Goal: Task Accomplishment & Management: Complete application form

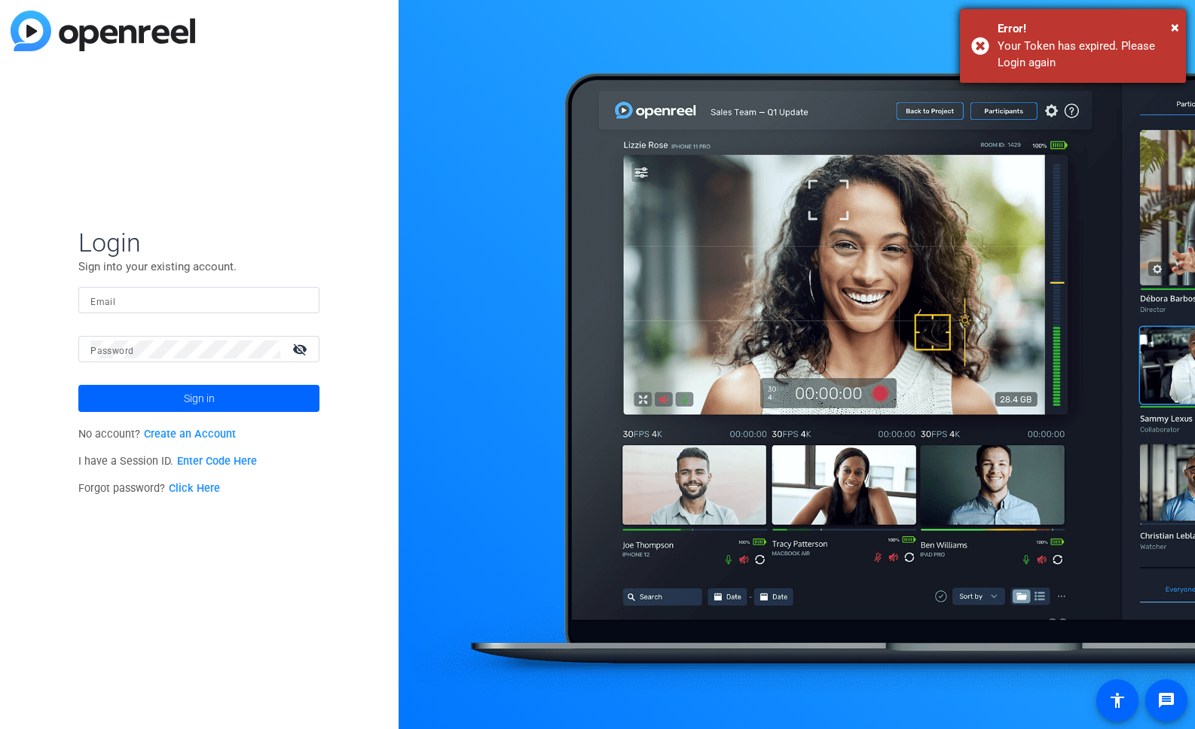
click at [1180, 24] on div "× Error! Your Token has expired. Please Login again" at bounding box center [1073, 46] width 226 height 74
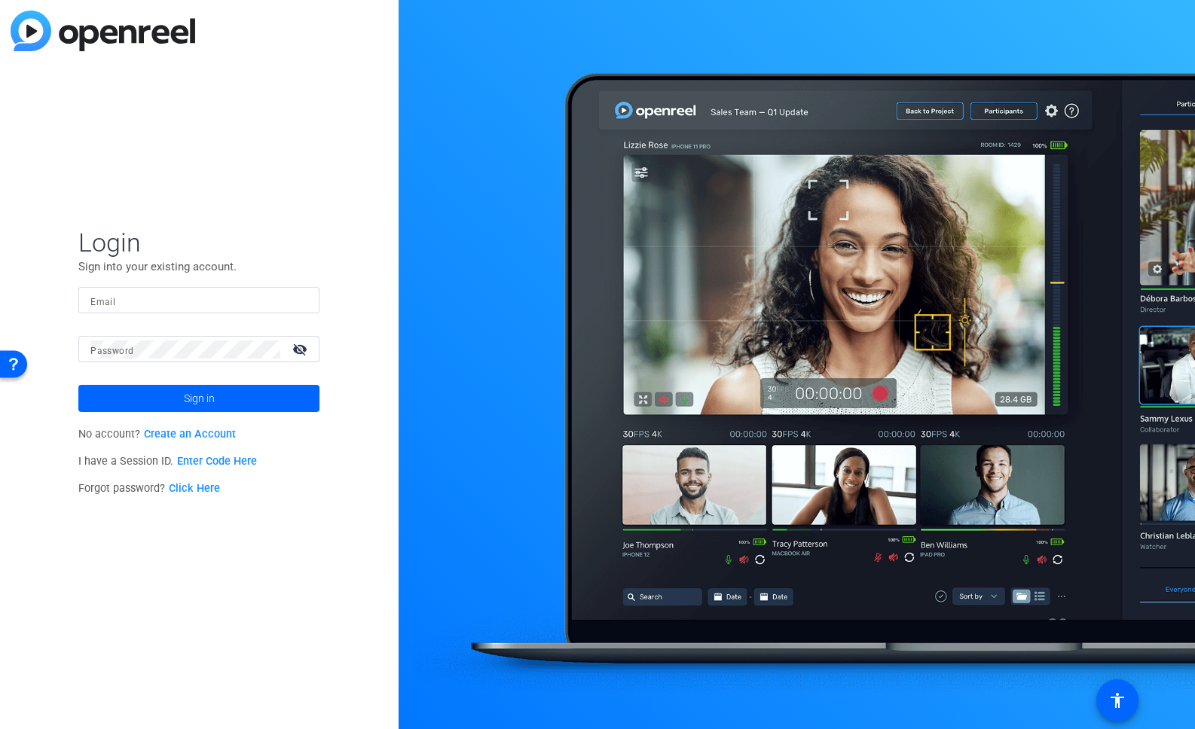
click at [176, 306] on input "Email" at bounding box center [198, 301] width 217 height 18
type input "[PERSON_NAME][EMAIL_ADDRESS][DOMAIN_NAME]"
click at [223, 408] on span at bounding box center [198, 399] width 241 height 36
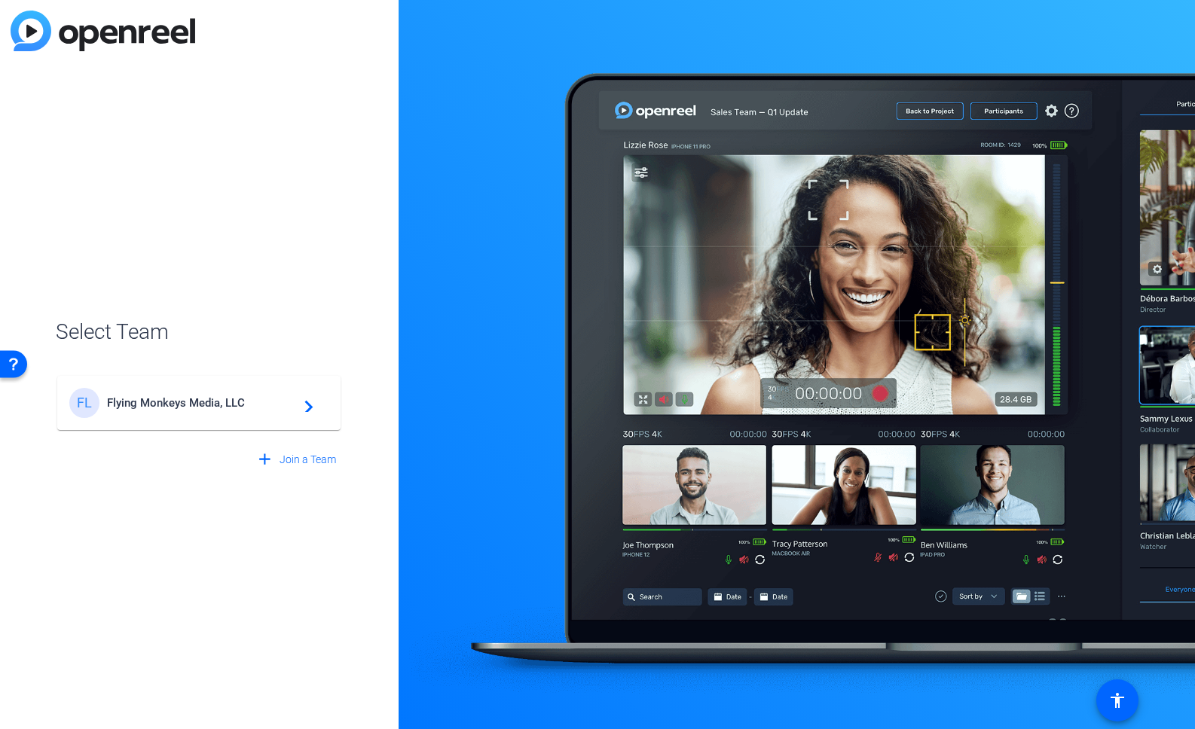
click at [233, 411] on div "FL Flying Monkeys Media, LLC navigate_next" at bounding box center [198, 403] width 259 height 30
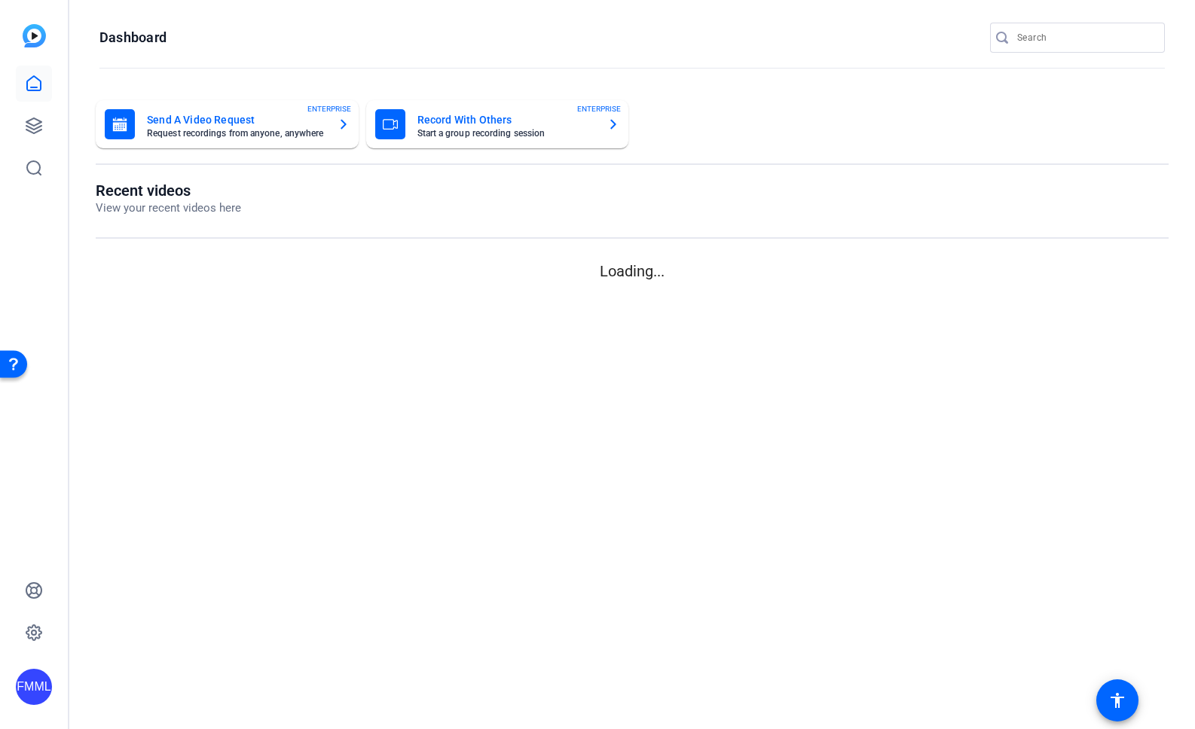
click at [230, 398] on mat-sidenav-content "Dashboard Send A Video Request Request recordings from anyone, anywhere ENTERPR…" at bounding box center [632, 364] width 1126 height 729
click at [34, 130] on icon at bounding box center [33, 125] width 15 height 15
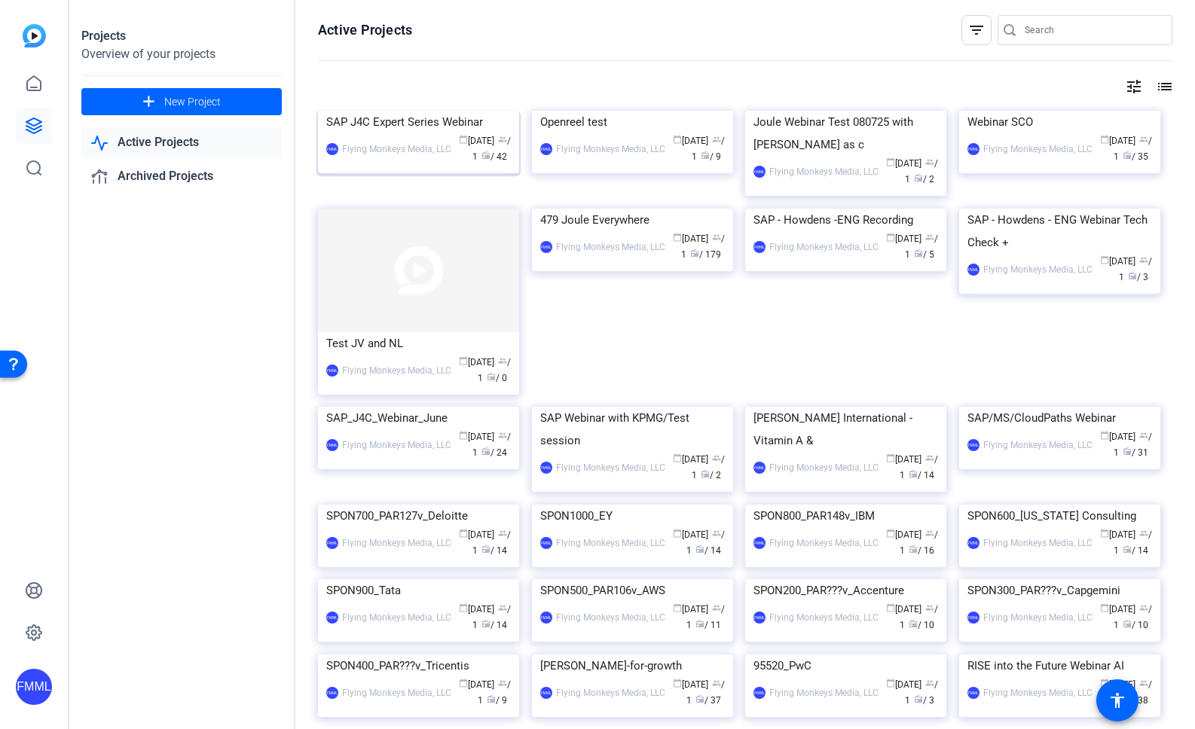
click at [396, 111] on img at bounding box center [418, 111] width 201 height 0
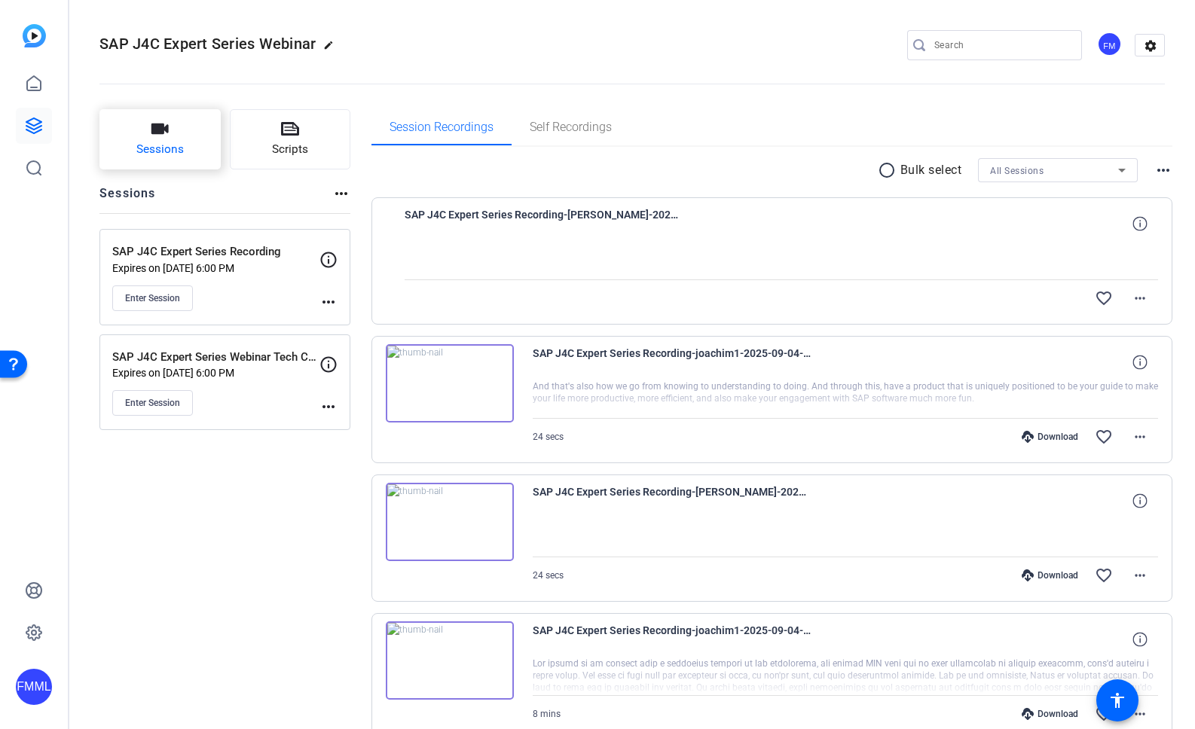
click at [187, 150] on button "Sessions" at bounding box center [159, 139] width 121 height 60
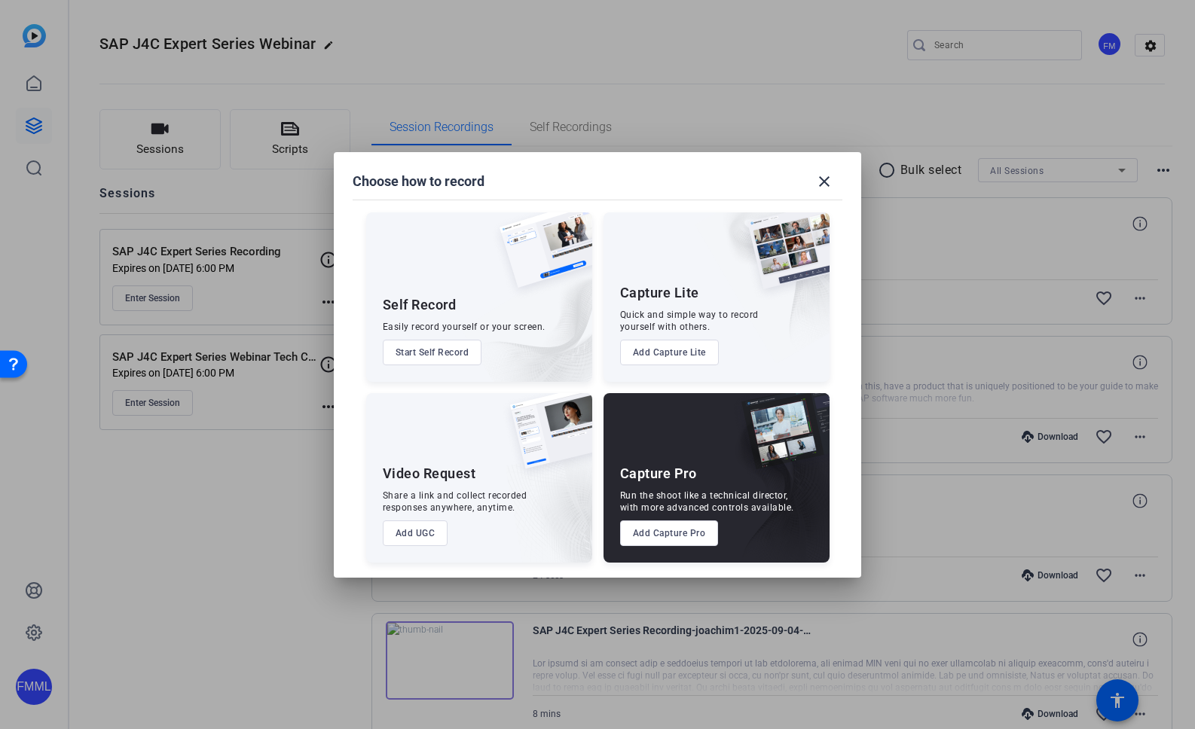
click at [665, 534] on button "Add Capture Pro" at bounding box center [669, 534] width 99 height 26
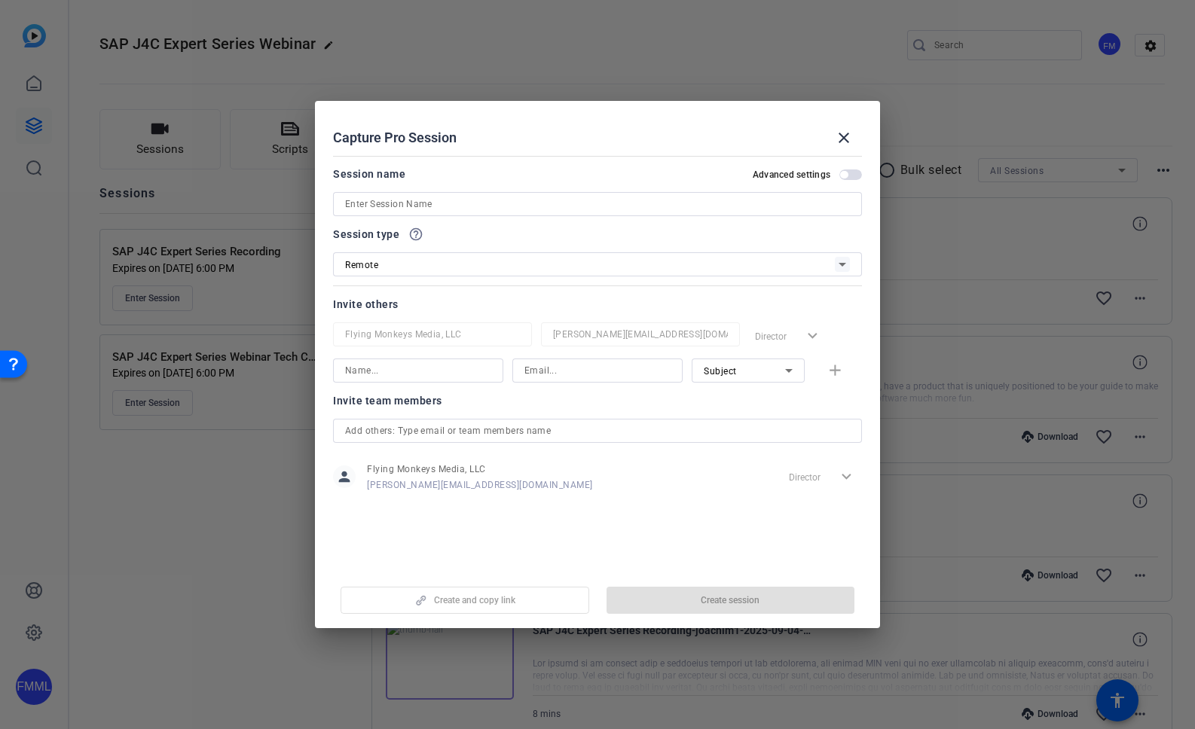
click at [479, 206] on input at bounding box center [597, 204] width 505 height 18
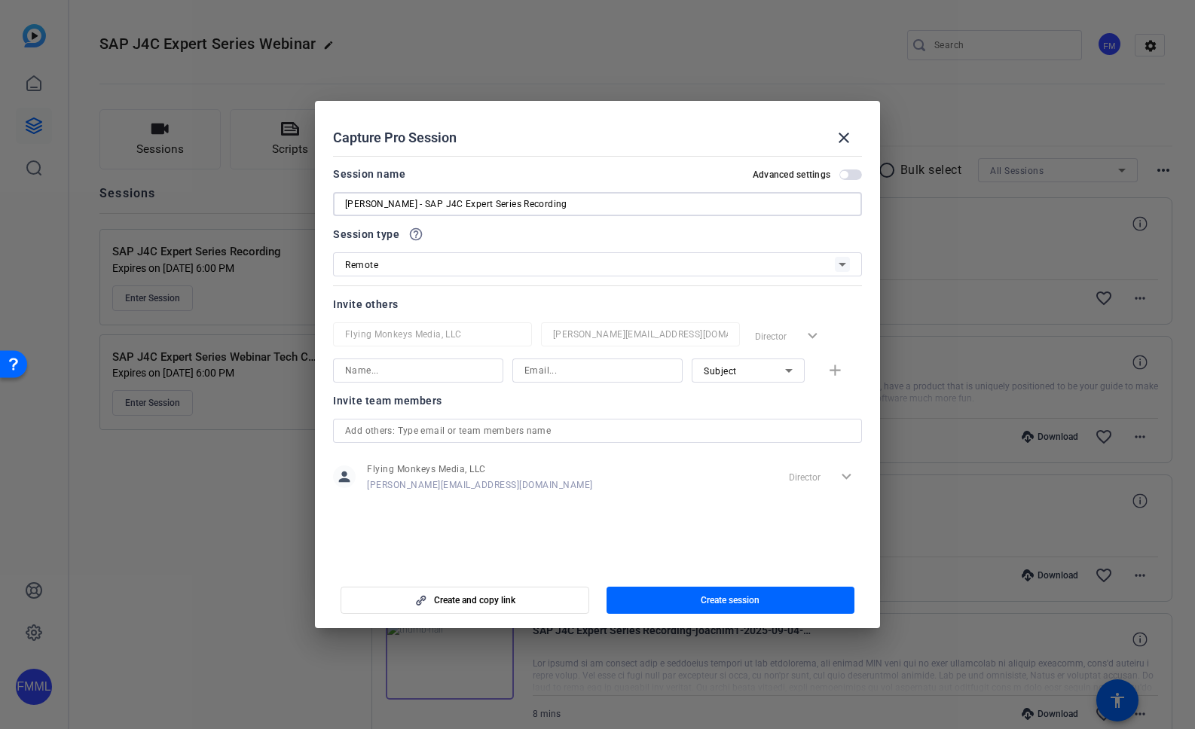
type input "[PERSON_NAME] - SAP J4C Expert Series Recording"
click at [854, 173] on span "button" at bounding box center [850, 175] width 23 height 11
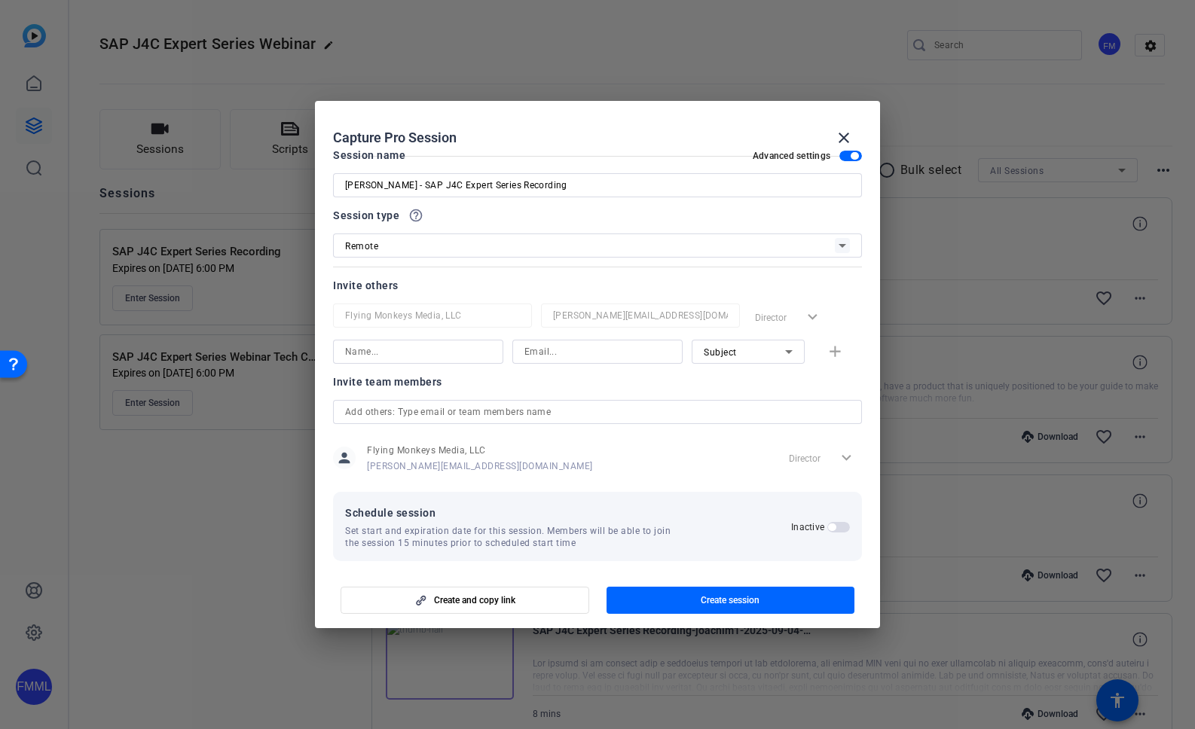
scroll to position [29, 0]
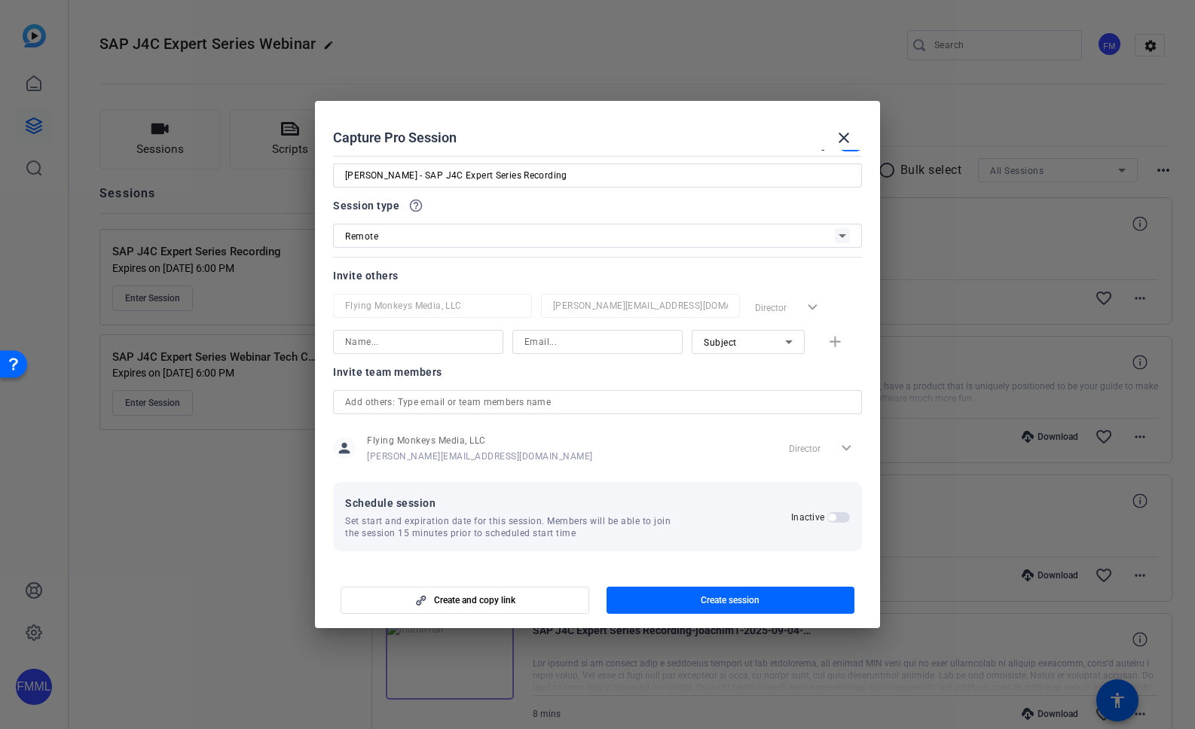
drag, startPoint x: 501, startPoint y: 113, endPoint x: 597, endPoint y: 108, distance: 95.8
click at [597, 108] on h2 "Capture Pro Session close" at bounding box center [597, 125] width 565 height 49
click at [833, 518] on span "button" at bounding box center [838, 517] width 23 height 11
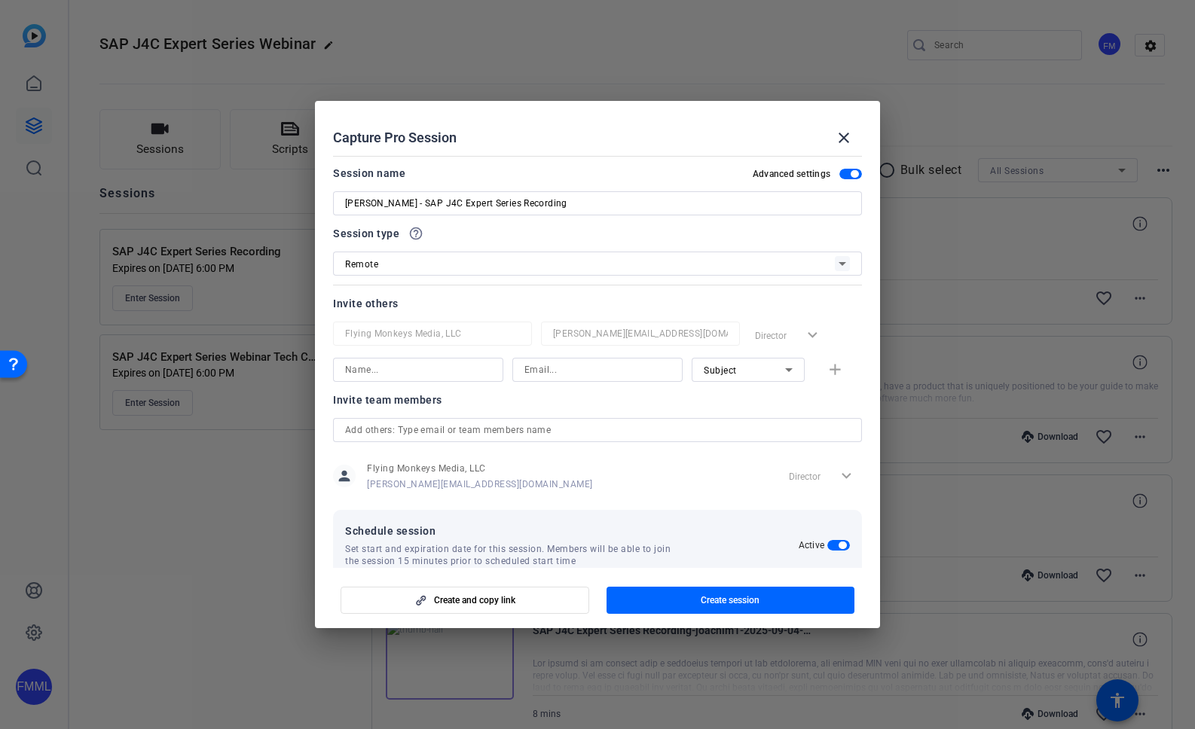
scroll to position [0, 0]
click at [445, 377] on input at bounding box center [418, 371] width 146 height 18
type input "[PERSON_NAME]"
click at [604, 397] on div at bounding box center [597, 391] width 170 height 17
click at [564, 368] on input at bounding box center [597, 371] width 146 height 18
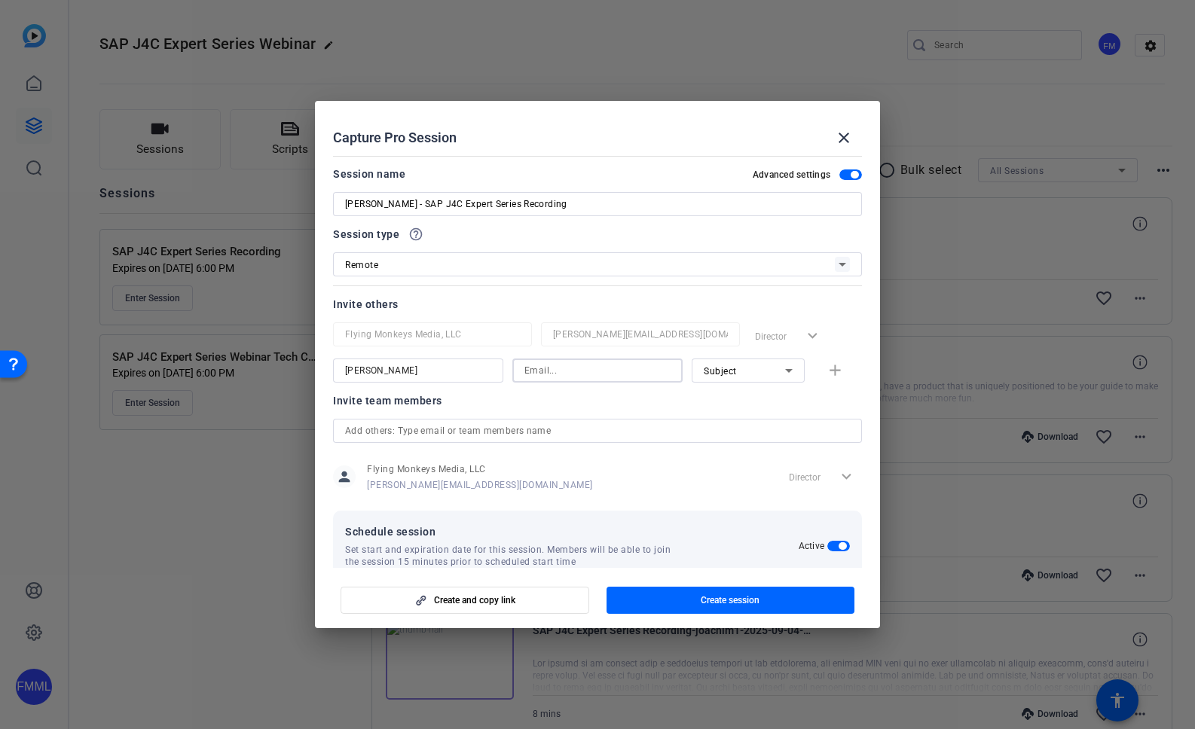
paste input "[PERSON_NAME][EMAIL_ADDRESS][PERSON_NAME][DOMAIN_NAME]"
type input "[PERSON_NAME][EMAIL_ADDRESS][PERSON_NAME][DOMAIN_NAME]"
click at [784, 368] on icon at bounding box center [789, 371] width 18 height 18
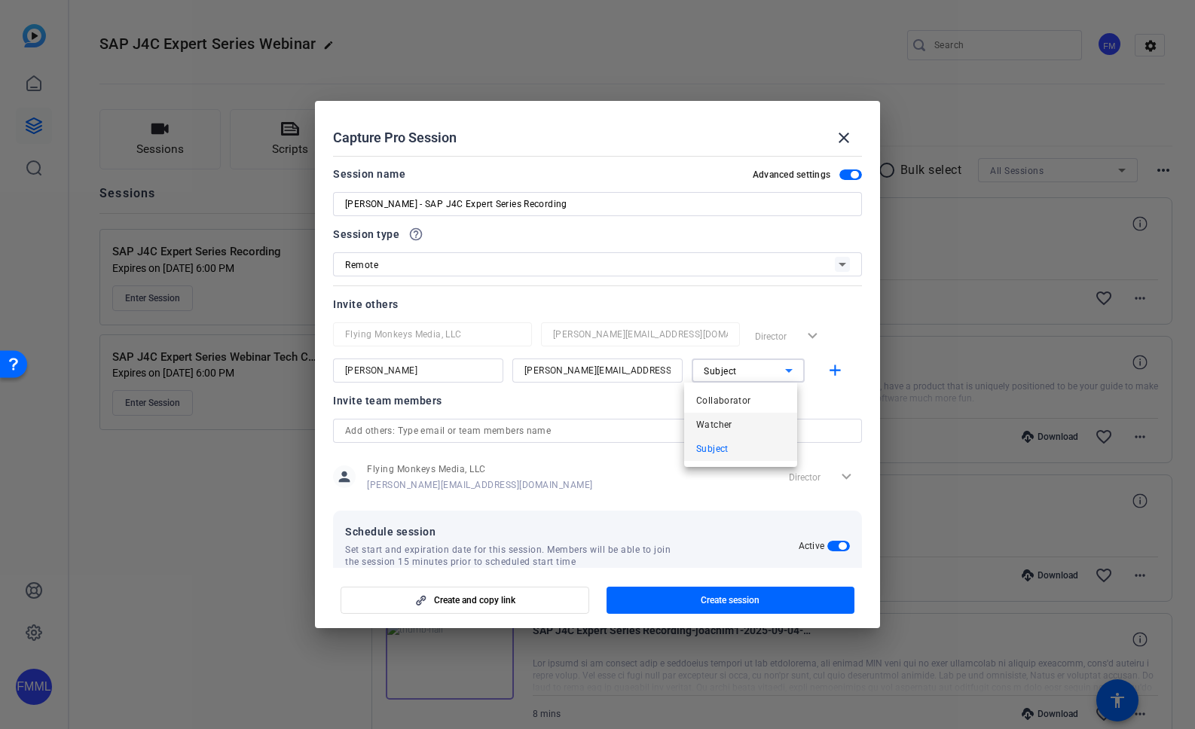
click at [735, 425] on mat-option "Watcher" at bounding box center [740, 425] width 113 height 24
click at [833, 367] on mat-icon "add" at bounding box center [835, 371] width 19 height 19
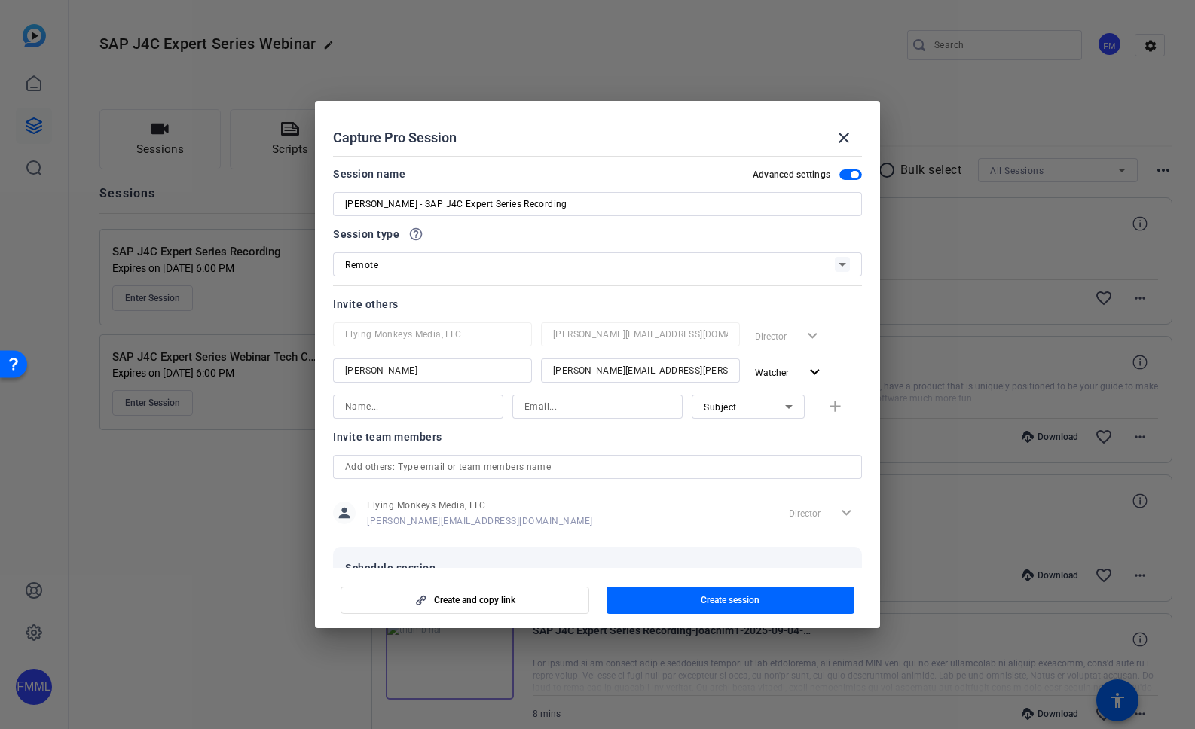
click at [585, 134] on div "Capture Pro Session close" at bounding box center [597, 138] width 529 height 36
click at [417, 399] on input at bounding box center [418, 407] width 146 height 18
type input "[PERSON_NAME]"
click at [618, 425] on div at bounding box center [597, 427] width 170 height 17
click at [555, 403] on input at bounding box center [597, 407] width 146 height 18
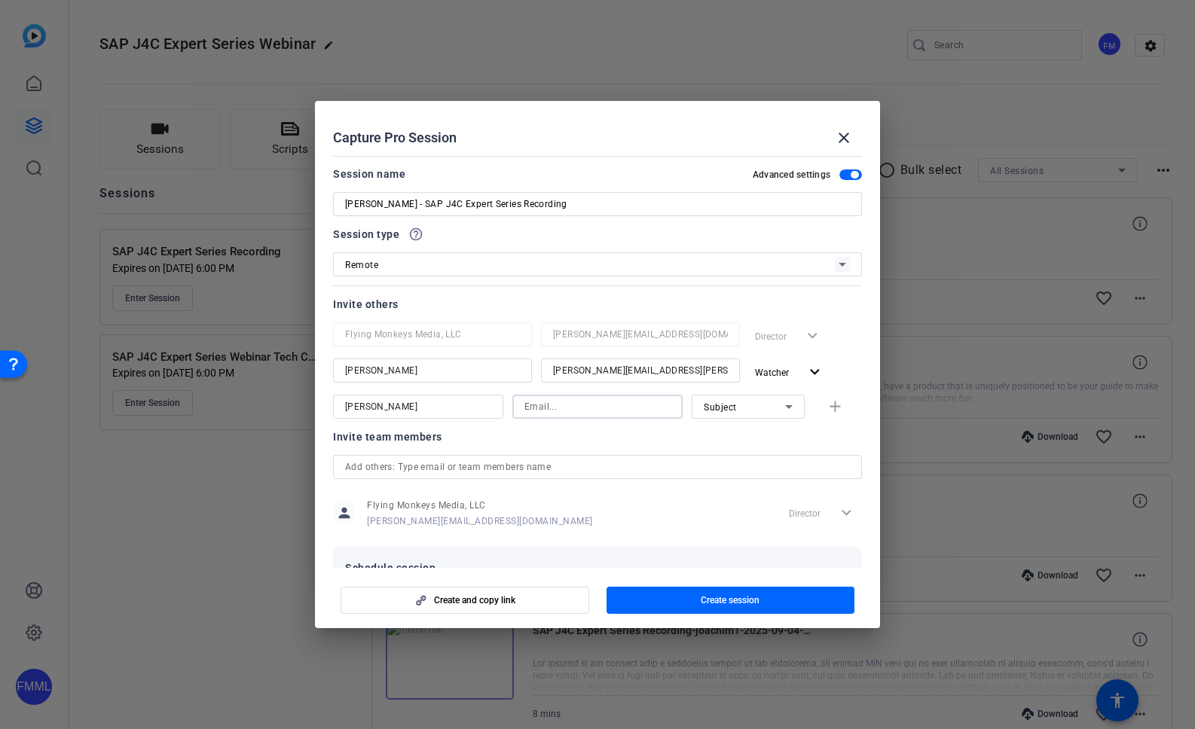
paste input "[PERSON_NAME][EMAIL_ADDRESS][DOMAIN_NAME]"
type input "[PERSON_NAME][EMAIL_ADDRESS][DOMAIN_NAME]"
click at [708, 441] on div "Invite team members" at bounding box center [597, 437] width 529 height 18
click at [826, 405] on mat-icon "add" at bounding box center [835, 407] width 19 height 19
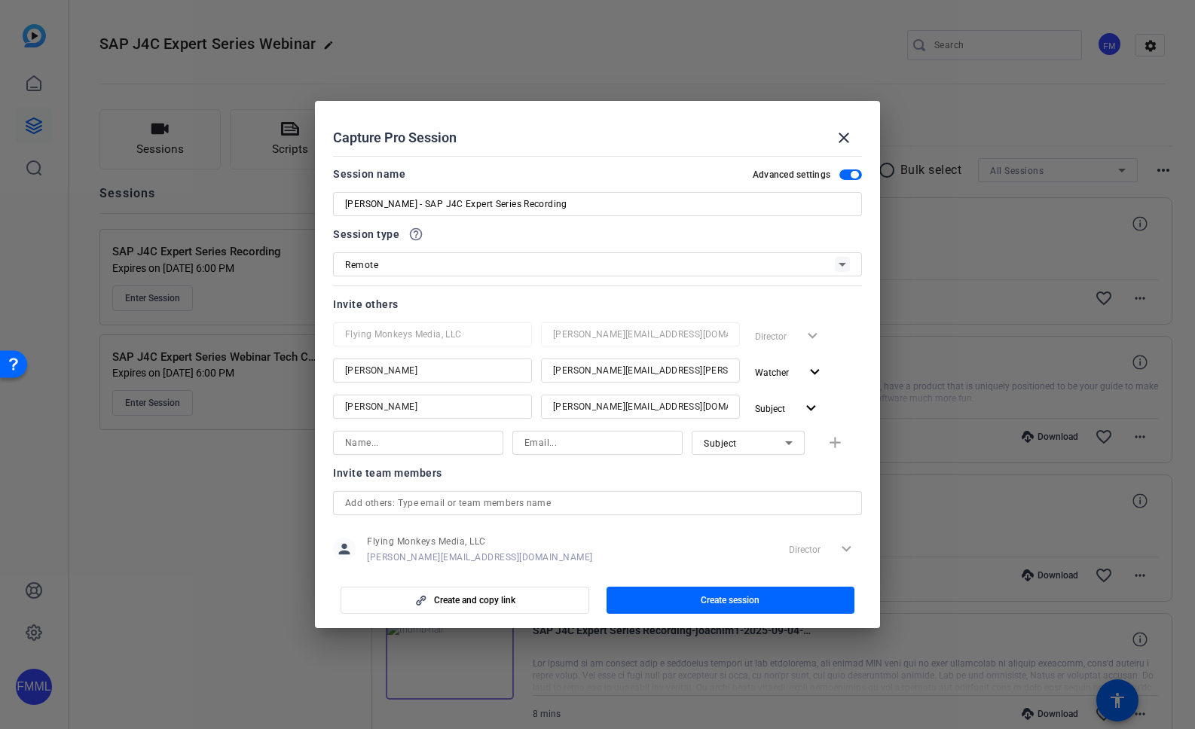
click at [401, 446] on input at bounding box center [418, 443] width 146 height 18
type input "j"
type input "[PERSON_NAME]"
click at [538, 440] on input at bounding box center [597, 443] width 146 height 18
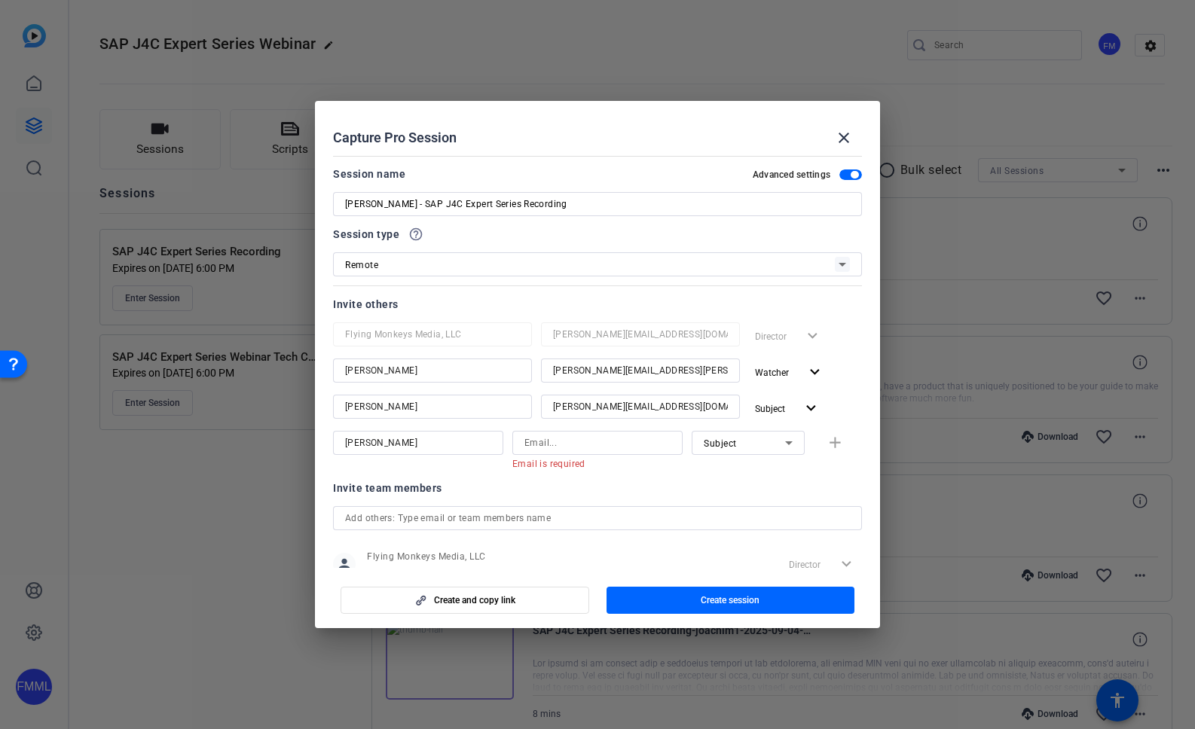
drag, startPoint x: 695, startPoint y: 494, endPoint x: 659, endPoint y: 477, distance: 39.8
click at [695, 494] on div "Invite team members" at bounding box center [597, 488] width 529 height 18
click at [592, 445] on input at bounding box center [597, 443] width 146 height 18
paste input "[PERSON_NAME][EMAIL_ADDRESS][PERSON_NAME][DOMAIN_NAME]"
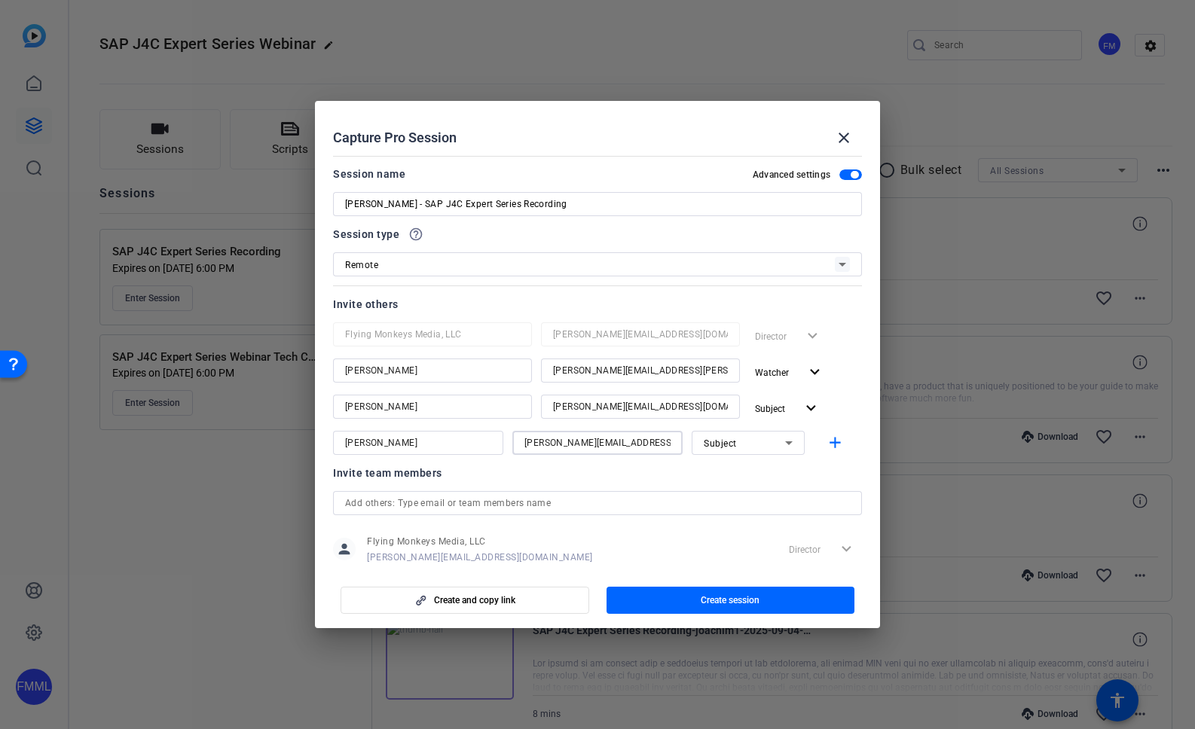
type input "[PERSON_NAME][EMAIL_ADDRESS][PERSON_NAME][DOMAIN_NAME]"
click at [785, 445] on icon at bounding box center [789, 443] width 18 height 18
click at [720, 495] on span "Watcher" at bounding box center [714, 497] width 36 height 18
click at [831, 441] on mat-icon "add" at bounding box center [835, 443] width 19 height 19
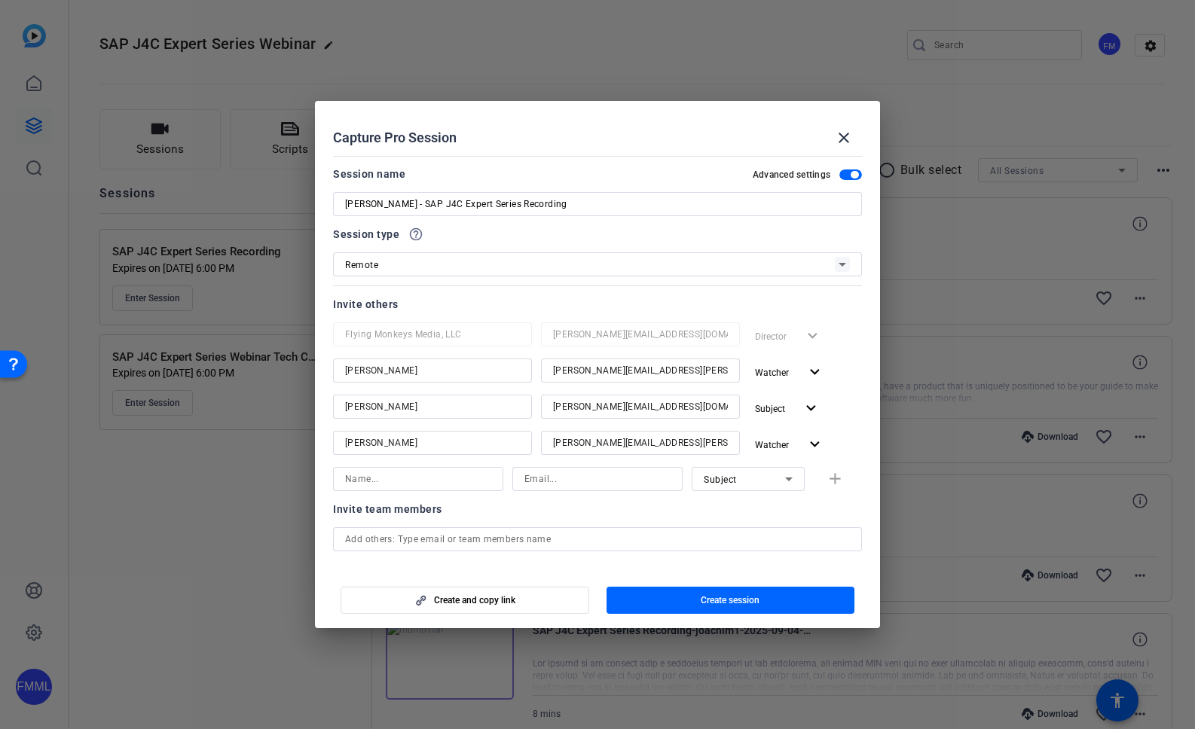
drag, startPoint x: 555, startPoint y: 515, endPoint x: 423, endPoint y: 495, distance: 133.3
click at [555, 514] on div "Invite team members" at bounding box center [597, 509] width 529 height 18
click at [408, 488] on input at bounding box center [418, 479] width 146 height 18
drag, startPoint x: 441, startPoint y: 479, endPoint x: 401, endPoint y: 480, distance: 39.9
click at [401, 480] on input "Ismayilzada Gunay" at bounding box center [418, 479] width 146 height 18
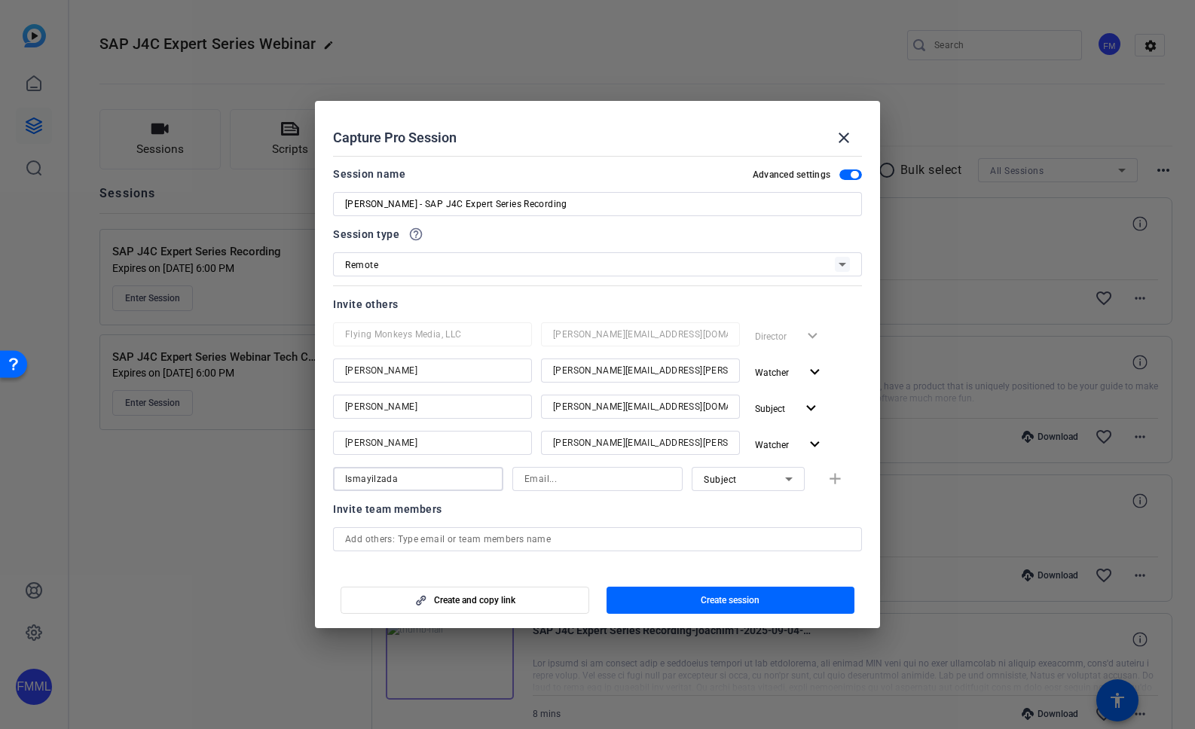
click at [346, 479] on input "Ismayilzada" at bounding box center [418, 479] width 146 height 18
paste input "Gunay"
type input "[PERSON_NAME]"
click at [550, 476] on input at bounding box center [597, 479] width 146 height 18
paste input "[EMAIL_ADDRESS][DOMAIN_NAME]"
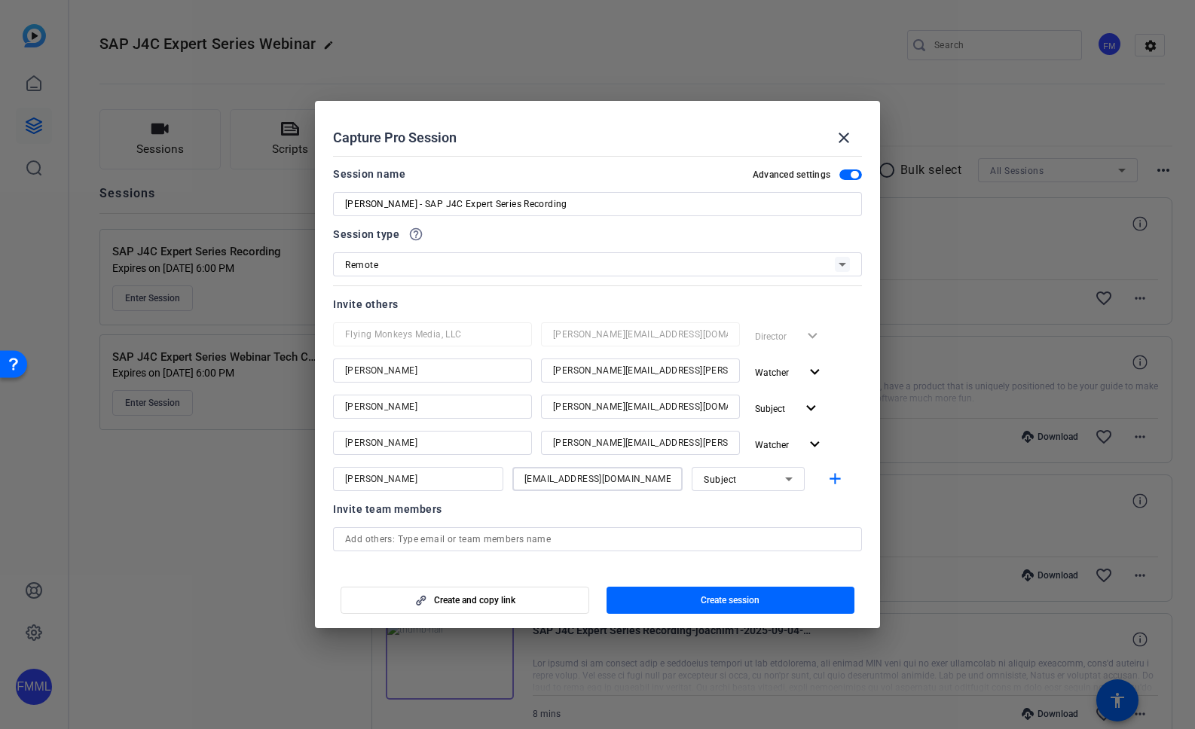
type input "[EMAIL_ADDRESS][DOMAIN_NAME]"
click at [780, 482] on icon at bounding box center [789, 479] width 18 height 18
click at [741, 530] on mat-option "Watcher" at bounding box center [740, 533] width 113 height 24
click at [826, 478] on mat-icon "add" at bounding box center [835, 479] width 19 height 19
click at [457, 515] on input at bounding box center [418, 515] width 146 height 18
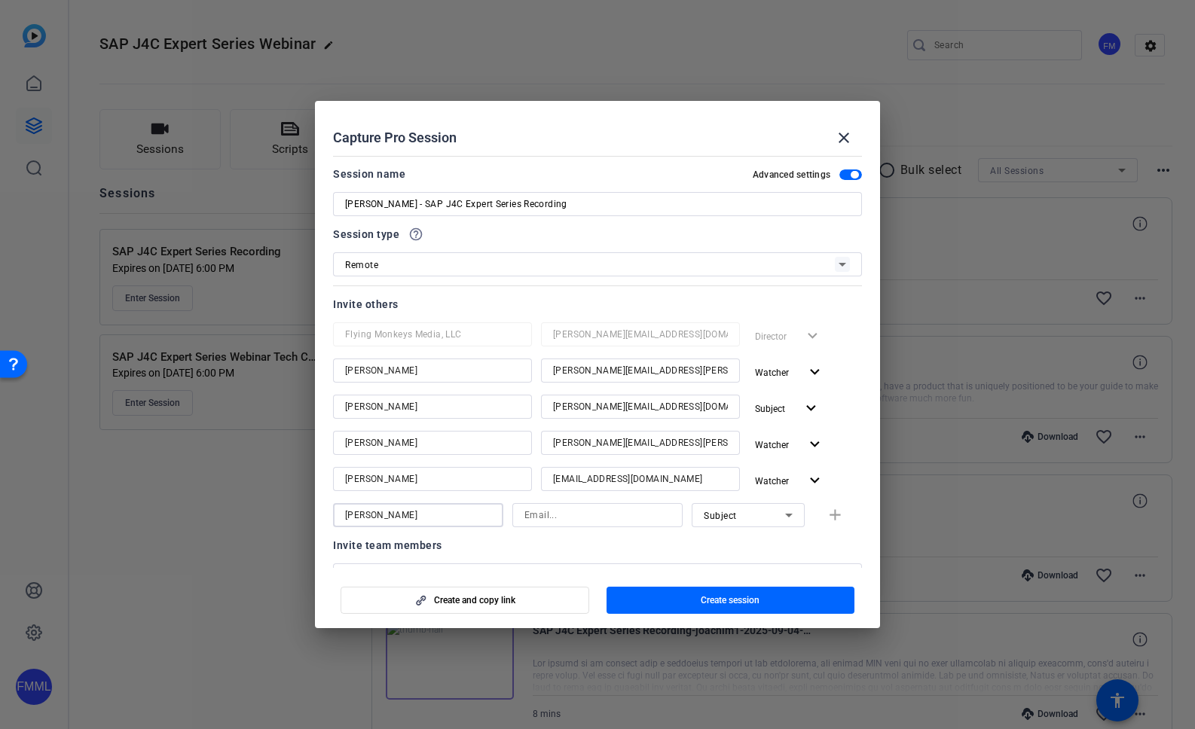
type input "[PERSON_NAME]"
click at [530, 523] on input at bounding box center [597, 515] width 146 height 18
paste input "[PERSON_NAME][EMAIL_ADDRESS][DOMAIN_NAME]"
type input "[PERSON_NAME][EMAIL_ADDRESS][DOMAIN_NAME]"
click at [784, 515] on icon at bounding box center [789, 515] width 18 height 18
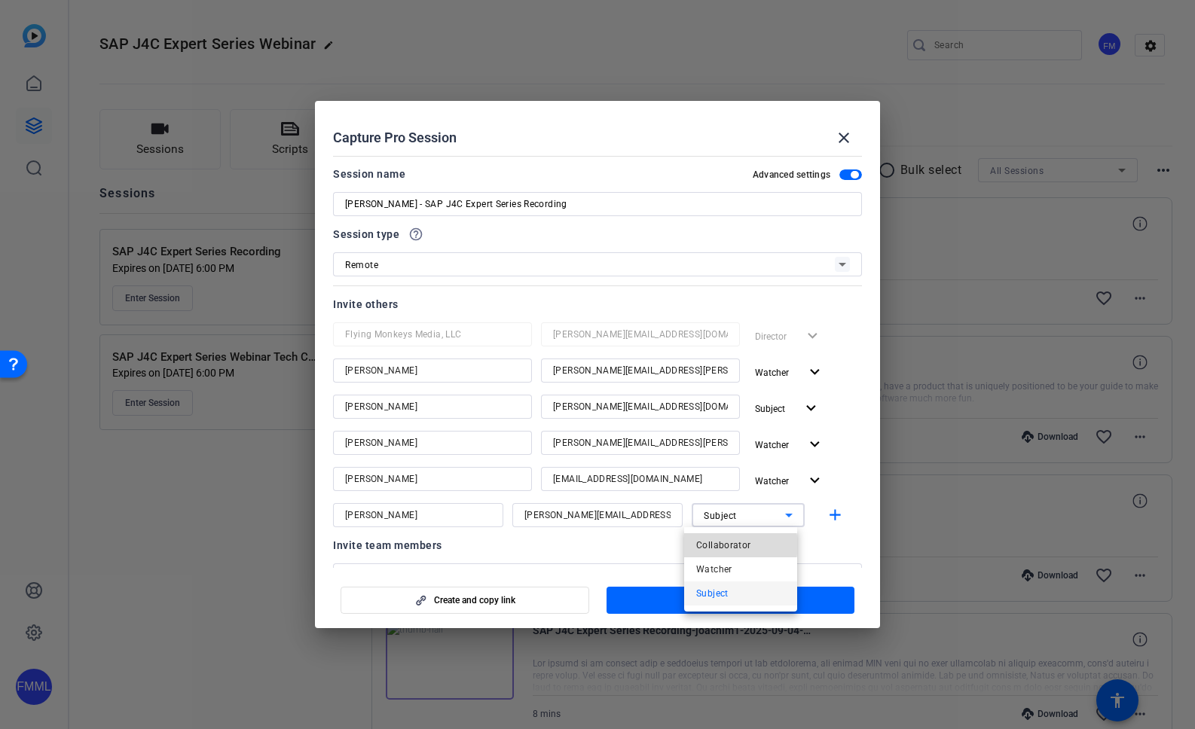
click at [732, 546] on span "Collaborator" at bounding box center [723, 545] width 55 height 18
click at [827, 518] on mat-icon "add" at bounding box center [835, 515] width 19 height 19
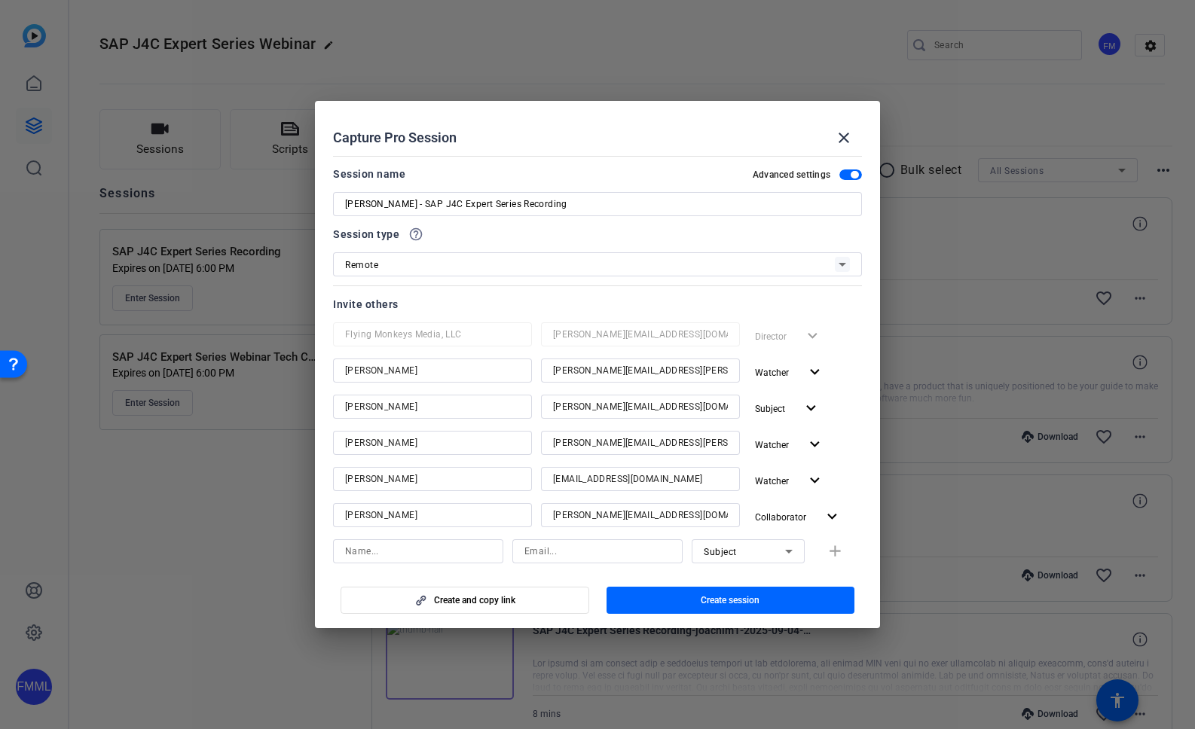
scroll to position [286, 0]
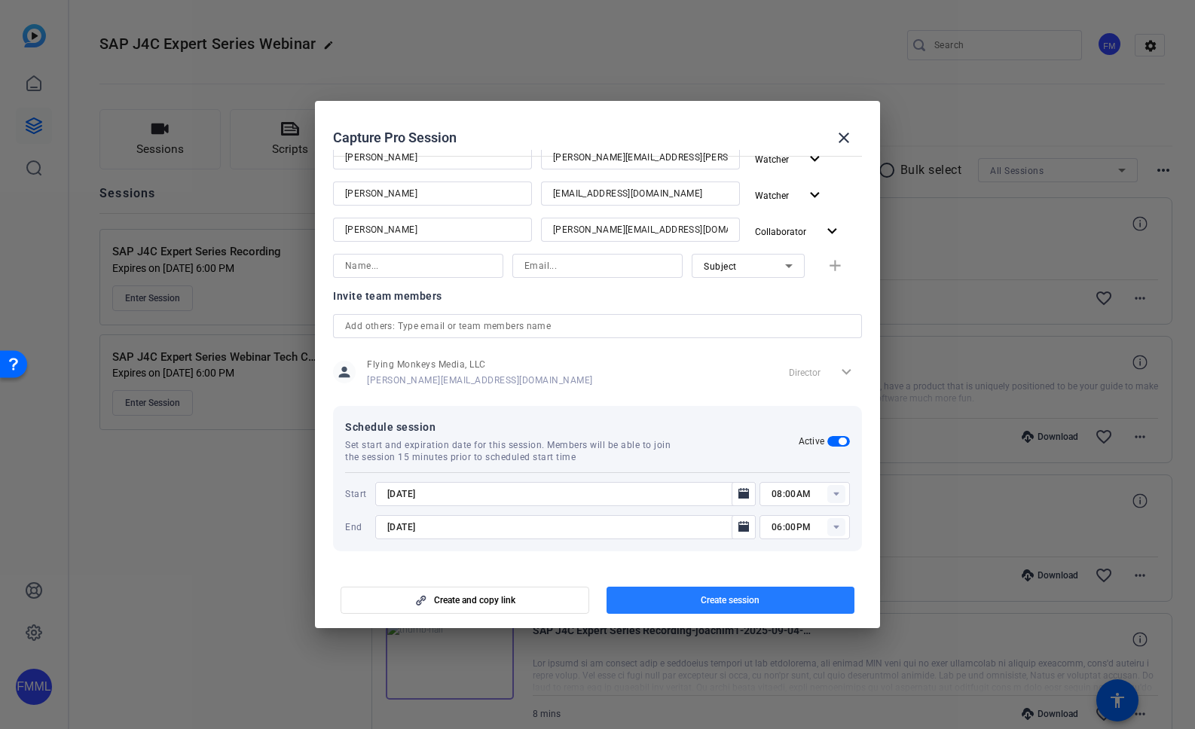
click at [756, 593] on span "button" at bounding box center [731, 600] width 249 height 36
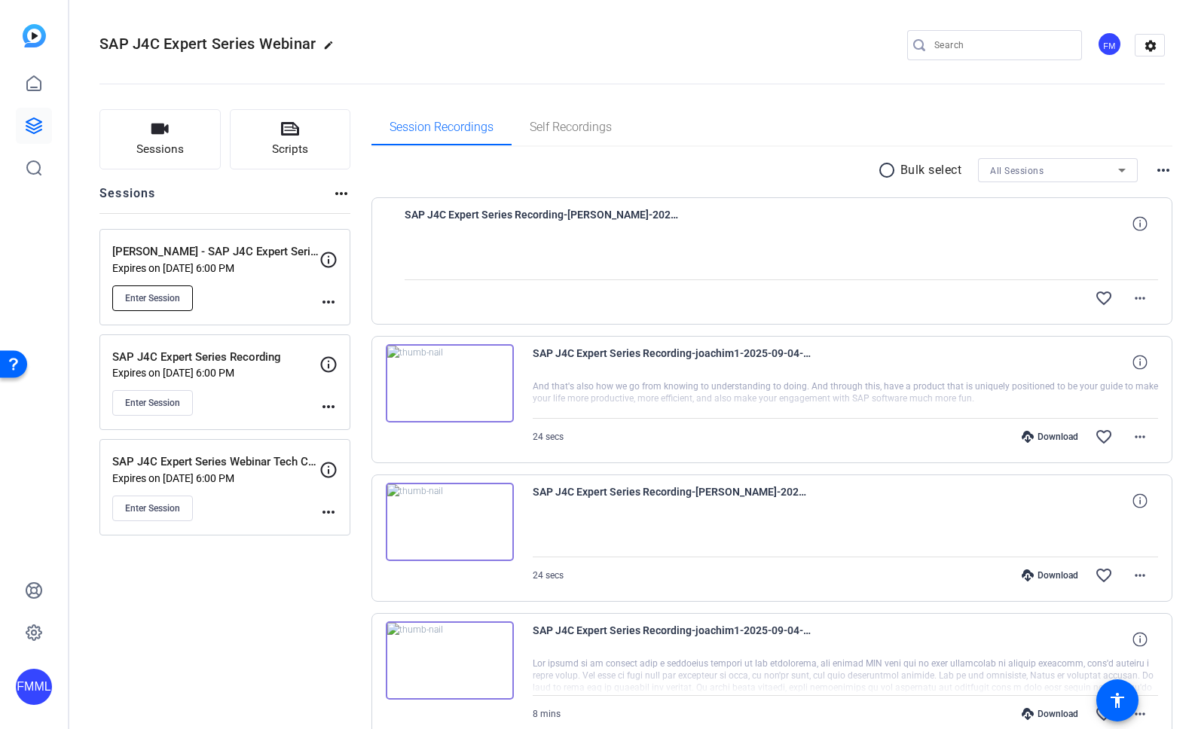
click at [188, 304] on button "Enter Session" at bounding box center [152, 299] width 81 height 26
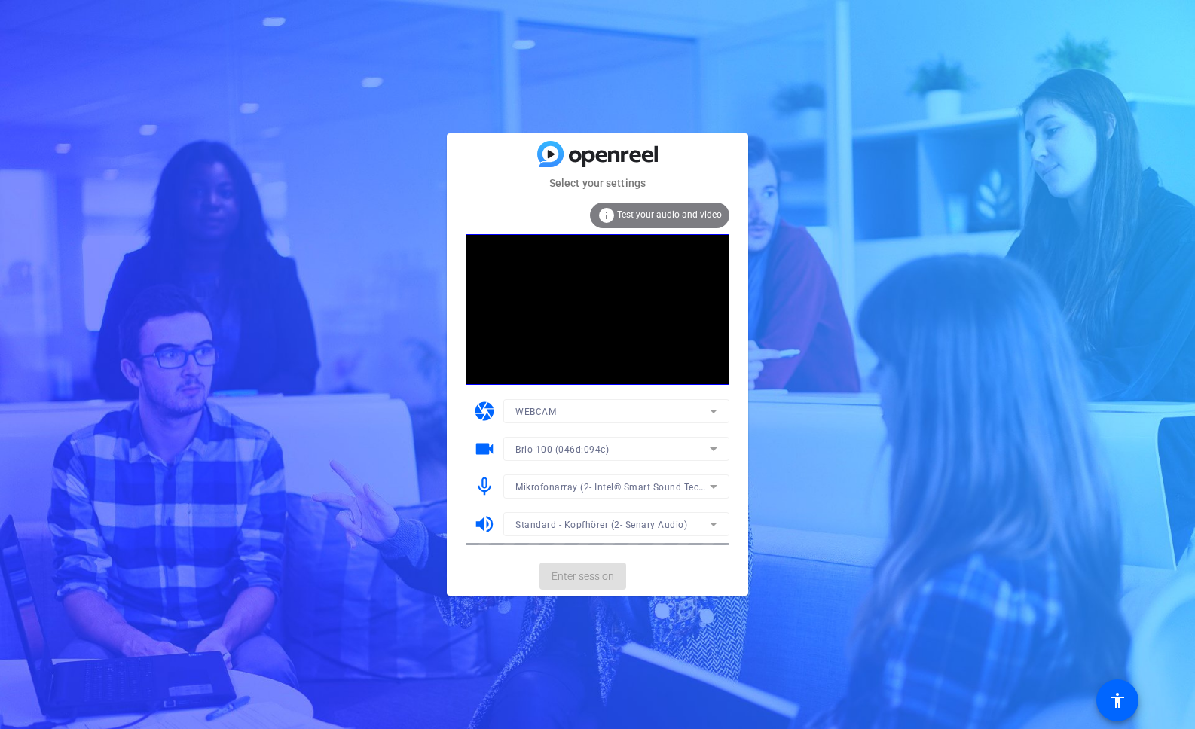
click at [605, 579] on mat-card-actions "Enter session" at bounding box center [597, 576] width 301 height 39
click at [604, 580] on span "Enter session" at bounding box center [583, 577] width 63 height 16
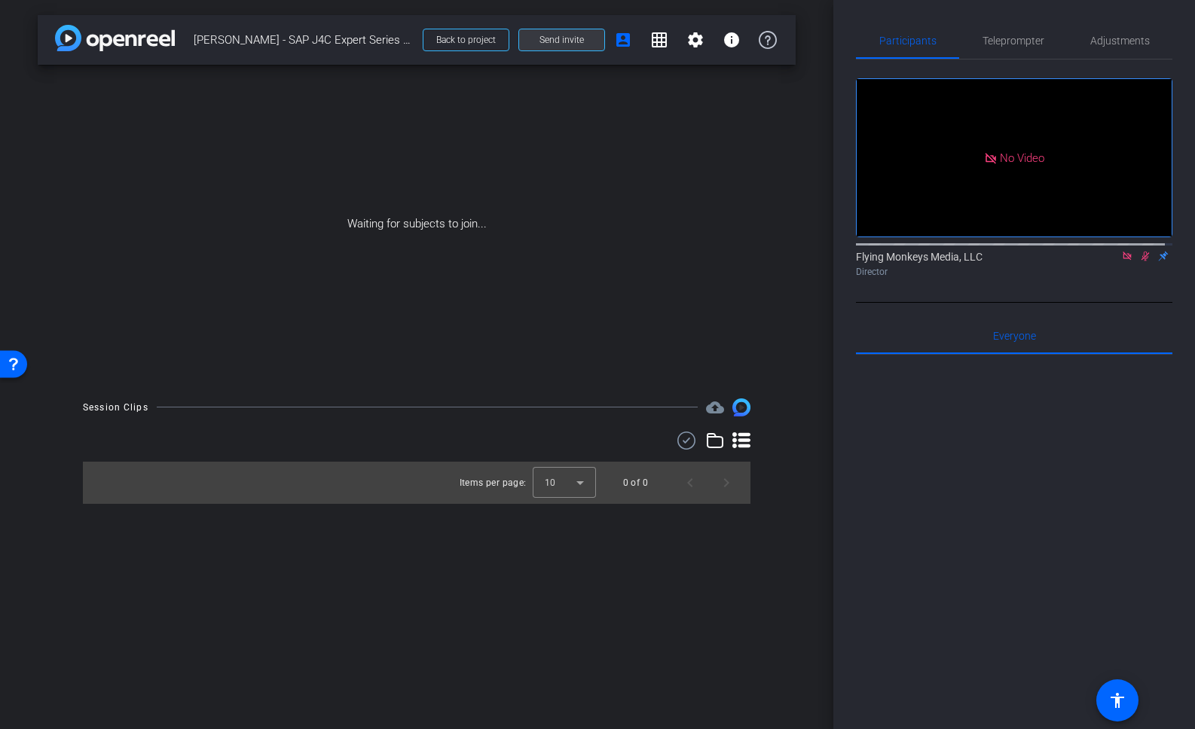
click at [563, 47] on span at bounding box center [561, 40] width 85 height 36
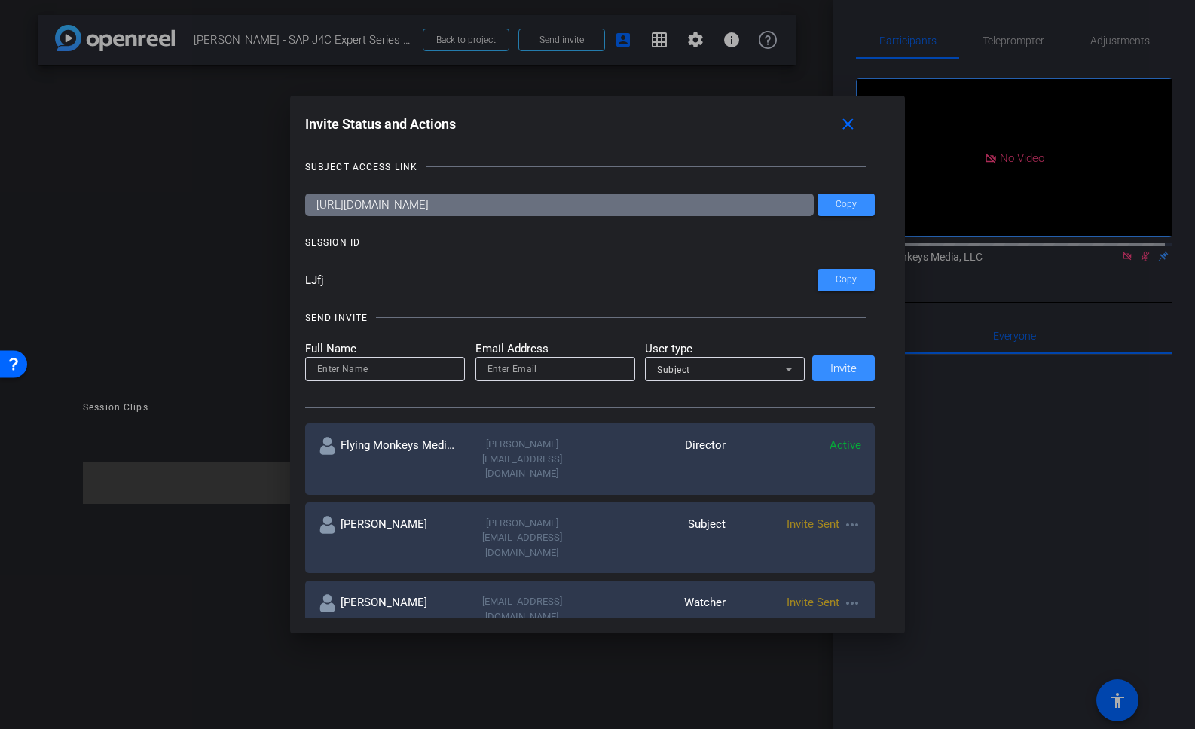
click at [339, 273] on input "LJfj" at bounding box center [561, 280] width 513 height 23
drag, startPoint x: 335, startPoint y: 281, endPoint x: 290, endPoint y: 278, distance: 44.6
click at [290, 278] on div "Invite Status and Actions close SUBJECT ACCESS LINK [URL][DOMAIN_NAME] Copy SES…" at bounding box center [598, 365] width 616 height 538
click at [778, 111] on div "Invite Status and Actions close" at bounding box center [590, 124] width 570 height 27
click at [844, 209] on span "Copy" at bounding box center [846, 204] width 21 height 11
